Goal: Navigation & Orientation: Find specific page/section

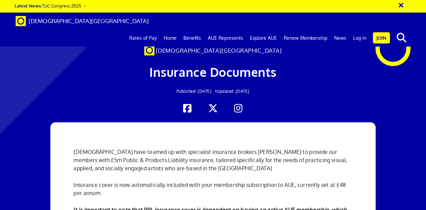
scroll to position [0, 1]
click at [194, 30] on link "Benefits" at bounding box center [192, 38] width 25 height 17
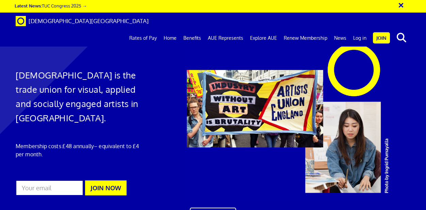
scroll to position [291, 0]
click at [361, 30] on link "Log in" at bounding box center [360, 38] width 20 height 17
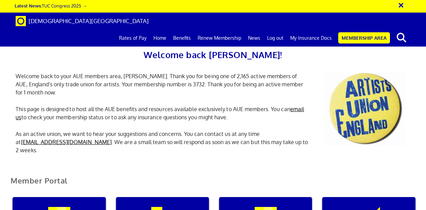
scroll to position [192, 0]
